Goal: Contribute content: Contribute content

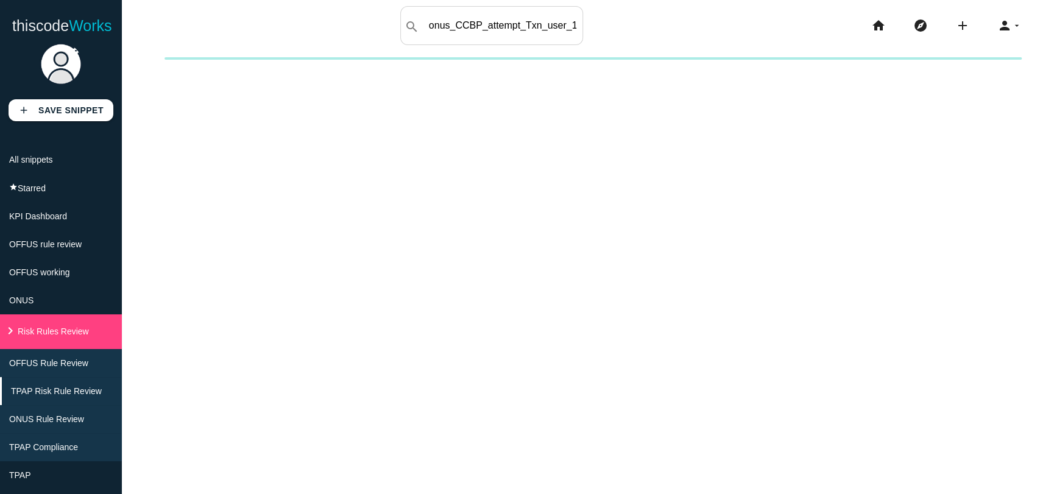
scroll to position [0, 107]
type input "onus_CCBP_attempt_Txn_user_1d_7d_30d_breaches"
click at [63, 424] on span "ONUS Rule Review" at bounding box center [48, 419] width 75 height 10
click at [52, 421] on li "ONUS Rule Review" at bounding box center [61, 419] width 122 height 28
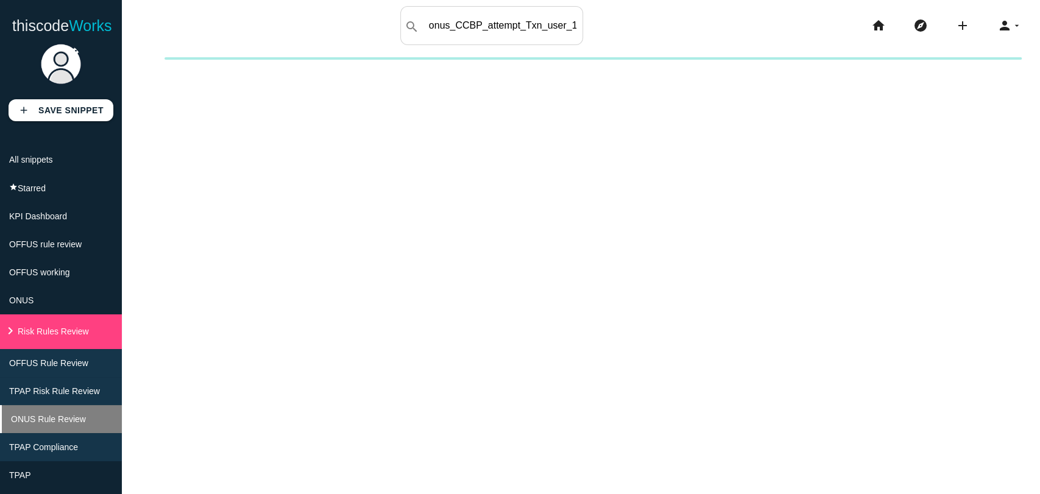
click at [49, 424] on span "ONUS Rule Review" at bounding box center [48, 419] width 75 height 10
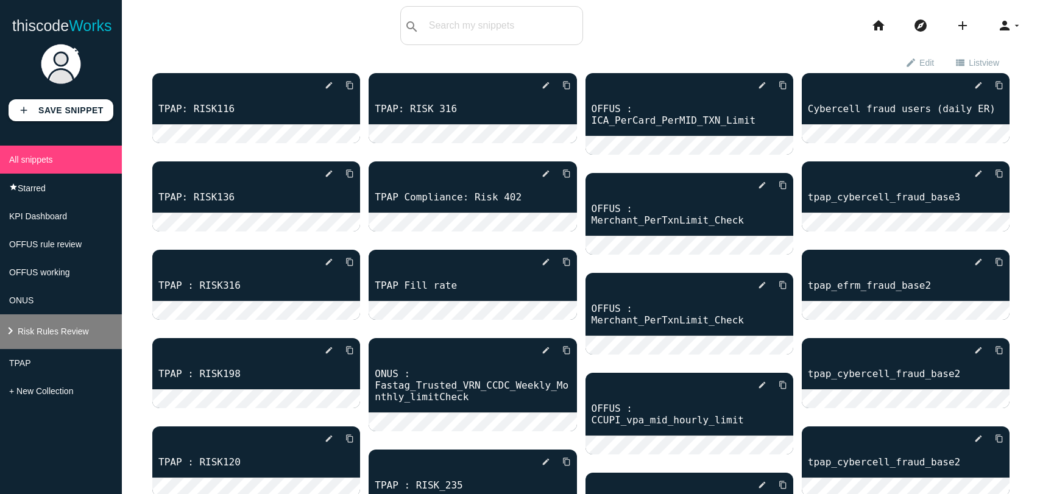
click at [35, 349] on li "keyboard_arrow_right Risk Rules Review" at bounding box center [61, 332] width 122 height 35
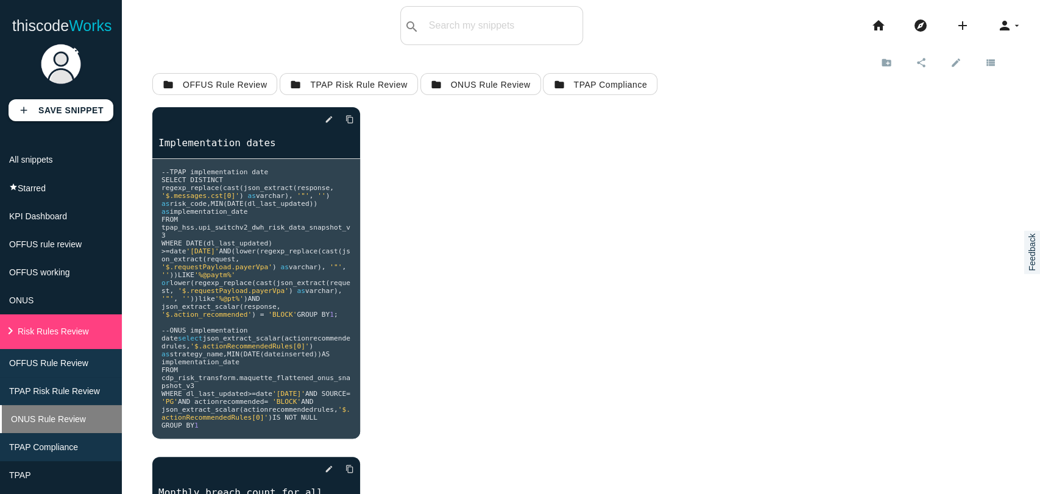
click at [40, 424] on span "ONUS Rule Review" at bounding box center [48, 419] width 75 height 10
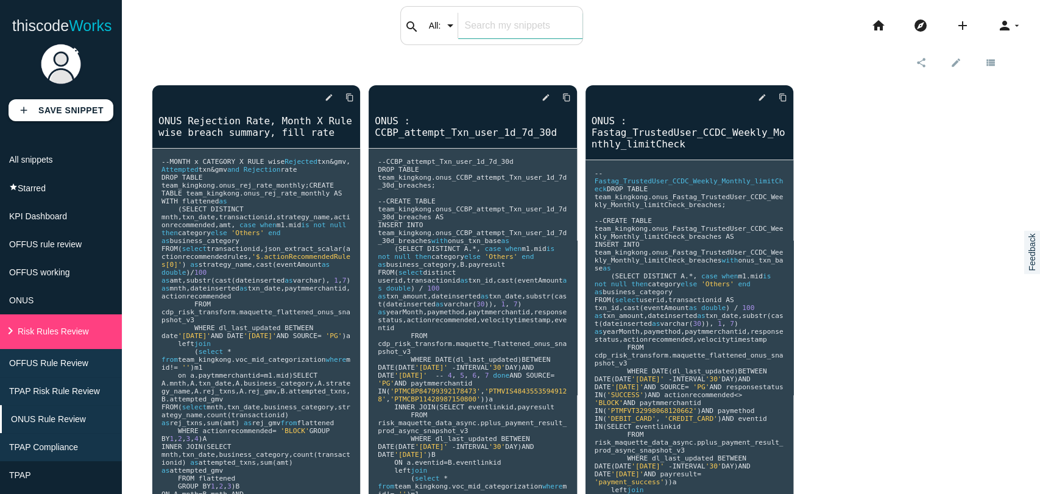
click at [472, 25] on input "text" at bounding box center [520, 26] width 124 height 26
paste input "onus_CCBP_attempt_Txn_user_1d_7d_30d_breaches"
type input "onus_CCBP_attempt_Txn_user_1d_7d_30d_breaches"
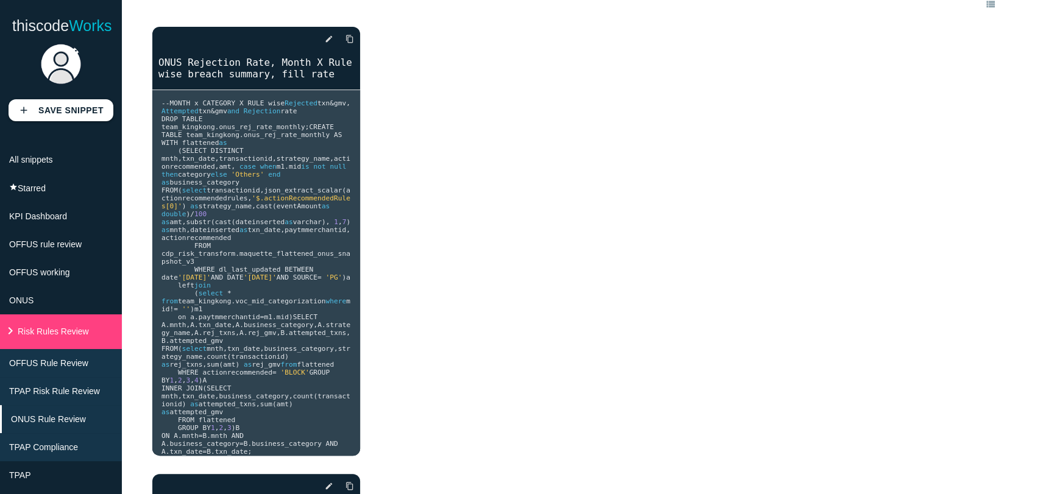
scroll to position [0, 0]
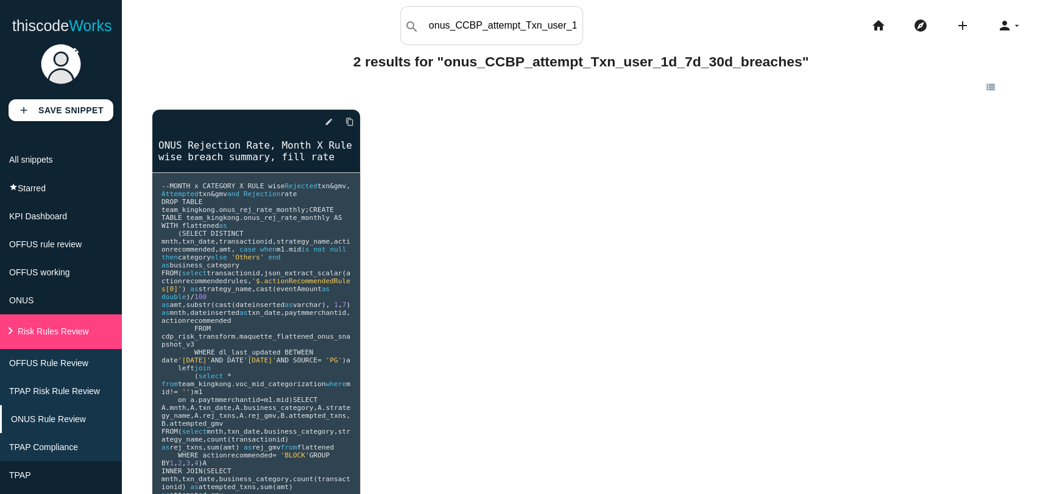
click at [947, 25] on li "add code Snippet link Link" at bounding box center [968, 25] width 42 height 39
click at [956, 29] on icon "add" at bounding box center [963, 25] width 15 height 39
click at [975, 25] on link "code Snippet" at bounding box center [989, 21] width 85 height 30
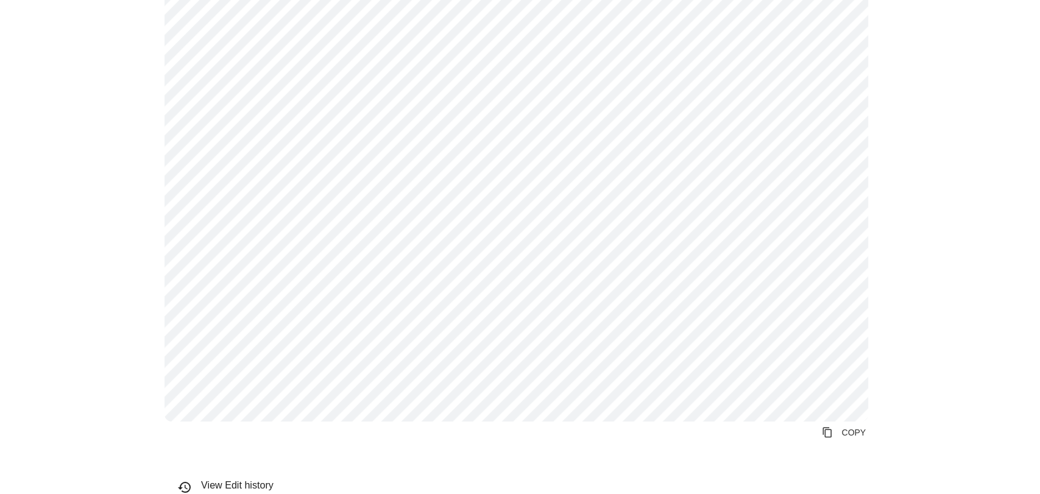
scroll to position [940, 0]
click at [828, 429] on link "content_copy COPY" at bounding box center [844, 427] width 64 height 22
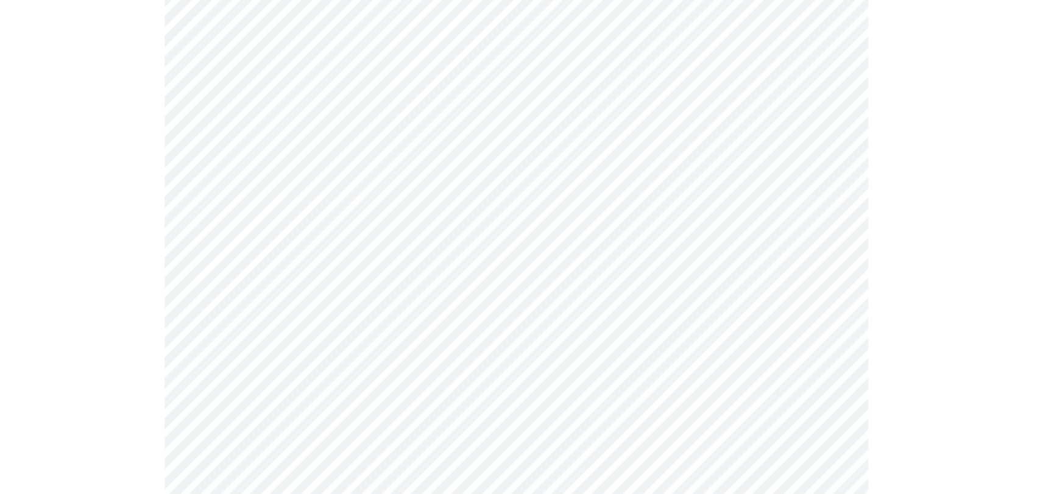
scroll to position [0, 0]
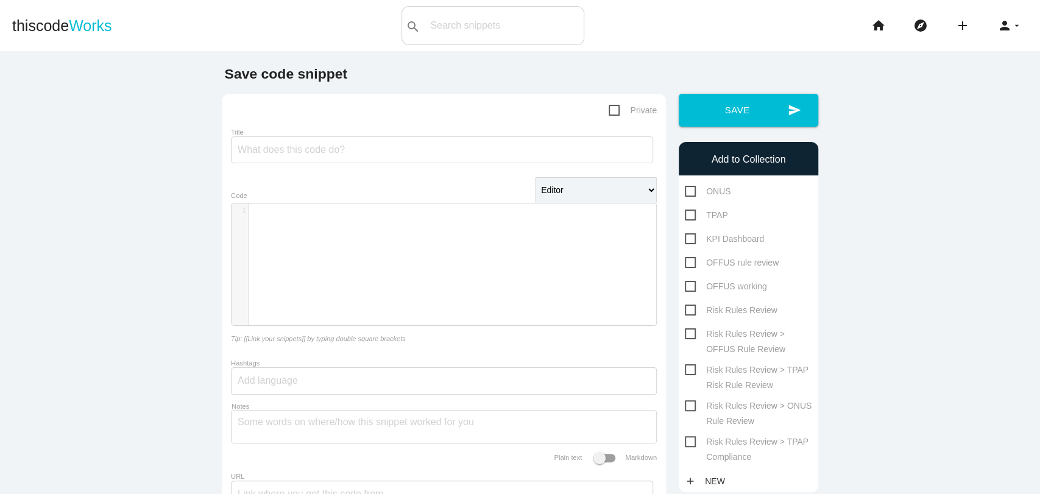
click at [290, 236] on div "​ x 1 ​" at bounding box center [453, 274] width 443 height 140
paste textarea "Imit"
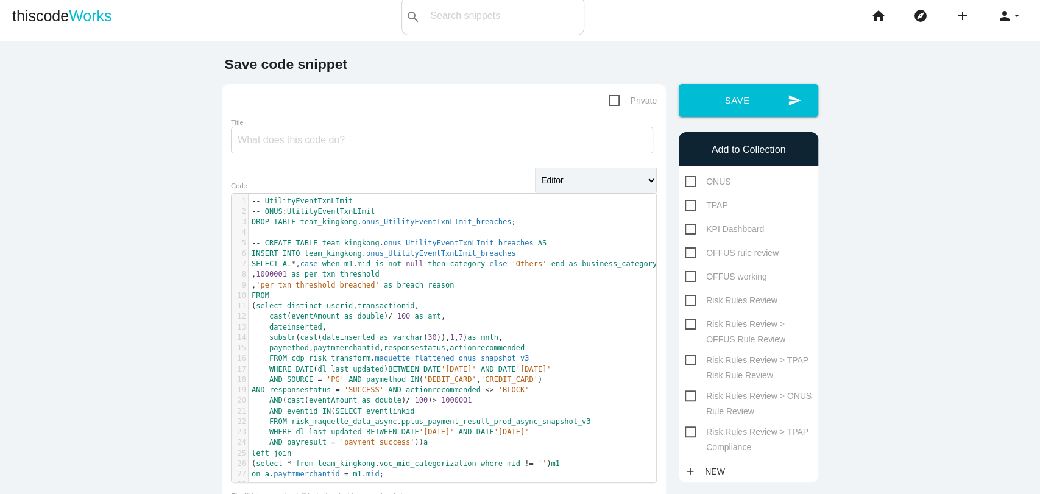
scroll to position [0, 0]
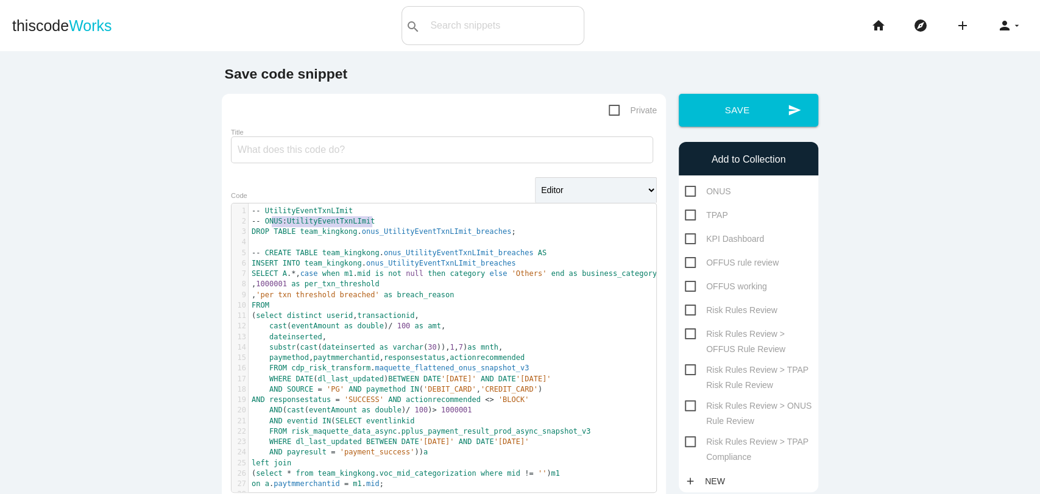
type textarea "ONUS : UtilityEventTxnLImit"
drag, startPoint x: 368, startPoint y: 224, endPoint x: 260, endPoint y: 221, distance: 108.6
click at [260, 221] on pre "-- ONUS : UtilityEventTxnLImit" at bounding box center [458, 221] width 418 height 10
click at [246, 148] on input "Title" at bounding box center [442, 150] width 422 height 27
paste input "ONUS : UtilityEventTxnLImit"
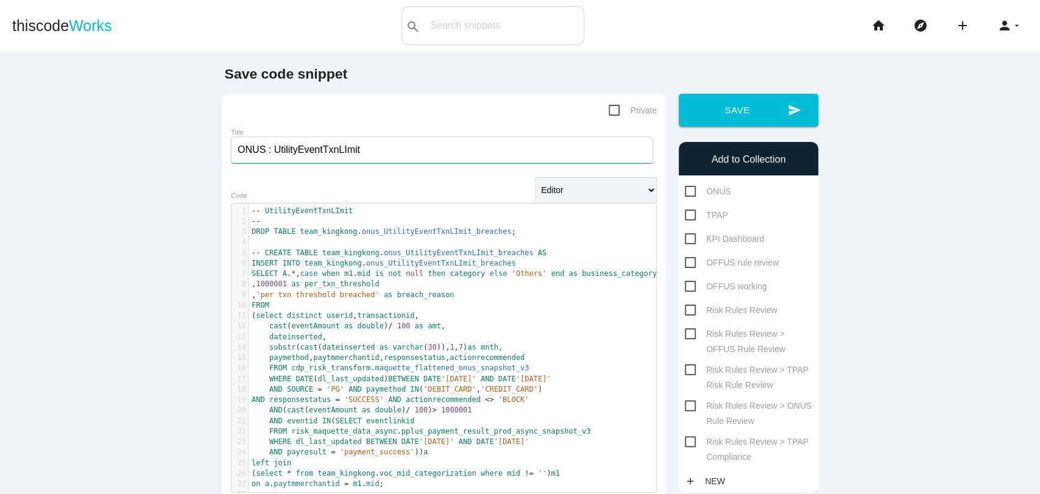
type input "ONUS : UtilityEventTxnLImit"
click at [276, 224] on pre "--" at bounding box center [458, 221] width 418 height 10
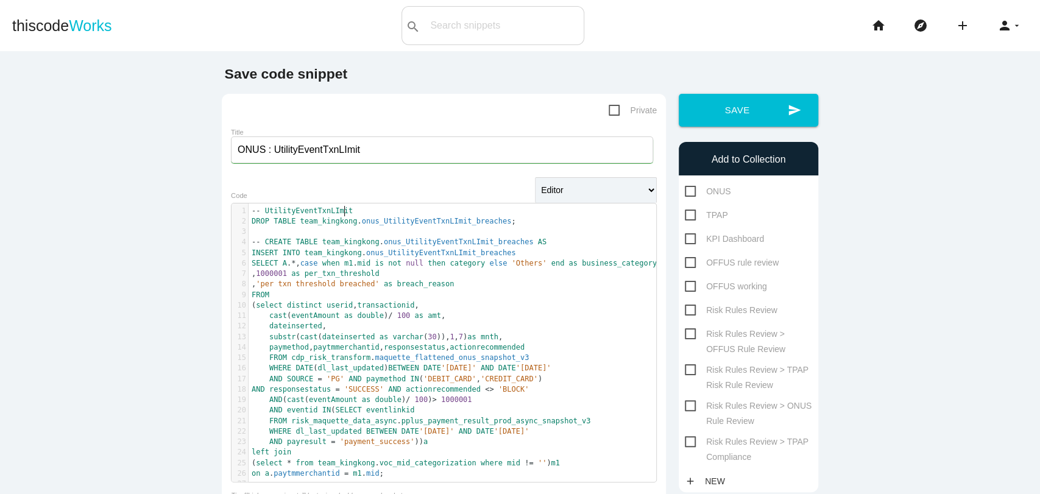
scroll to position [119, 0]
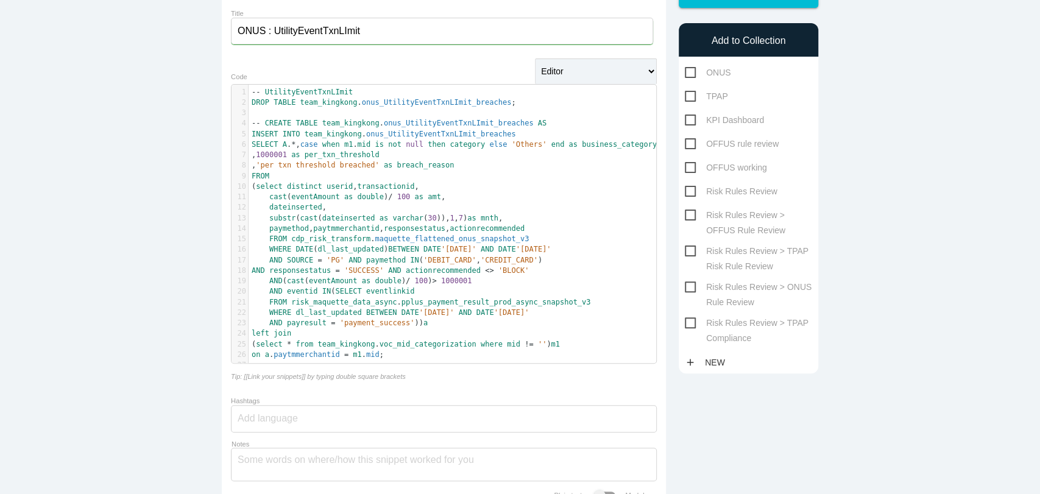
click at [679, 287] on div "ONUS TPAP KPI Dashboard OFFUS rule review OFFUS working Risk Rules Review" at bounding box center [749, 204] width 140 height 278
click at [685, 291] on span "Risk Rules Review > ONUS Rule Review" at bounding box center [748, 287] width 127 height 15
click at [685, 288] on input "Risk Rules Review > ONUS Rule Review" at bounding box center [689, 284] width 8 height 8
checkbox input "true"
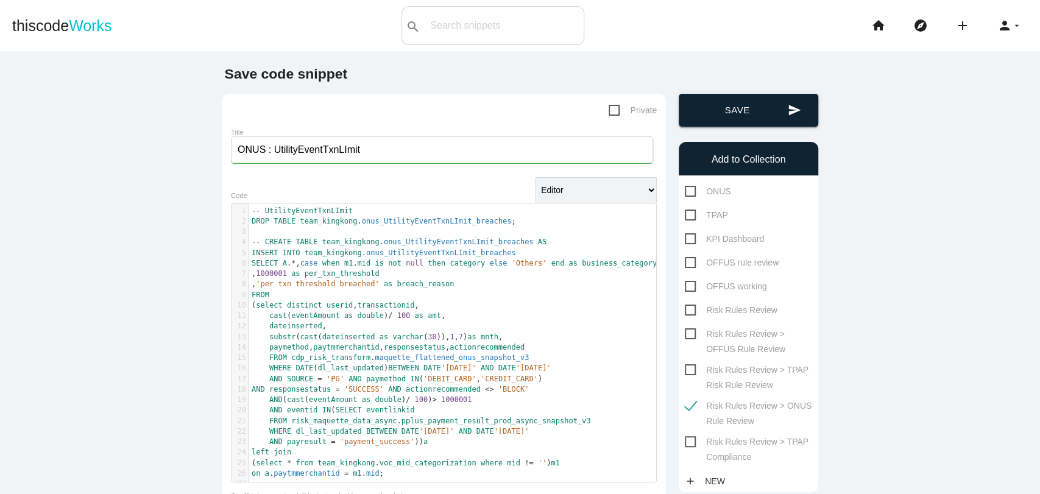
click at [735, 104] on button "send Save" at bounding box center [749, 110] width 140 height 33
